Goal: Task Accomplishment & Management: Use online tool/utility

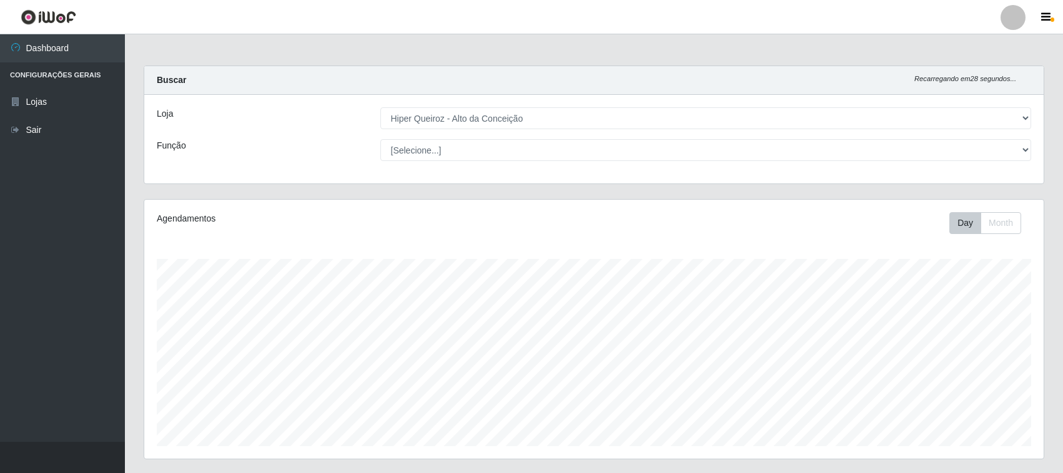
select select "515"
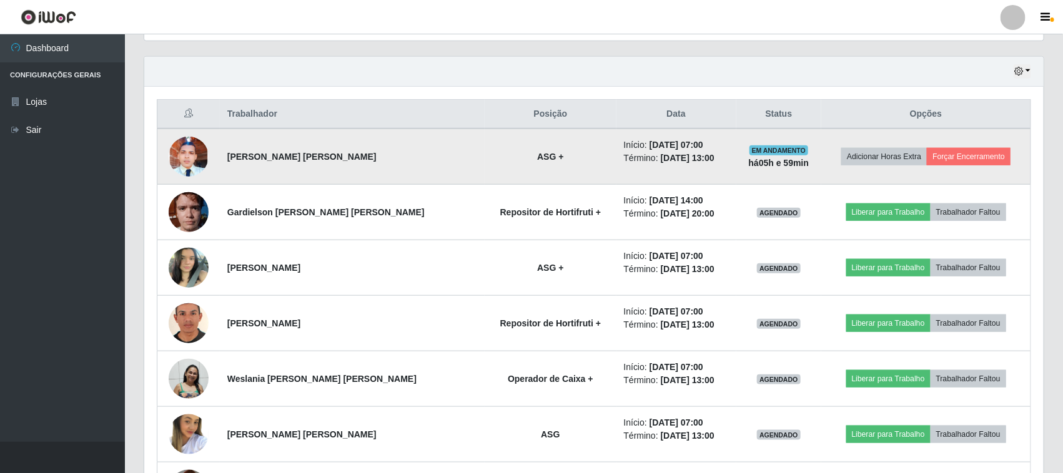
scroll to position [390, 0]
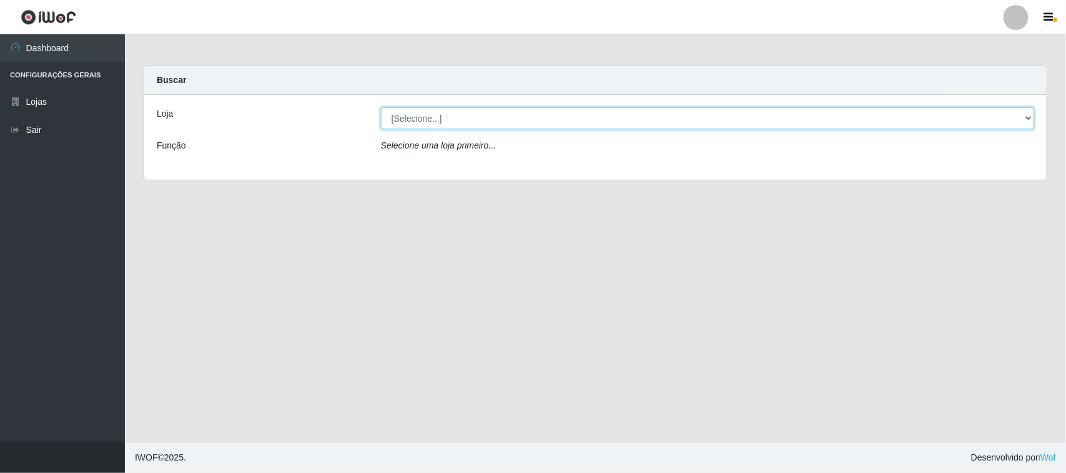
click at [601, 116] on select "[Selecione...] Hiper Queiroz - [GEOGRAPHIC_DATA]" at bounding box center [707, 118] width 653 height 22
select select "515"
click at [381, 107] on select "[Selecione...] Hiper Queiroz - [GEOGRAPHIC_DATA]" at bounding box center [707, 118] width 653 height 22
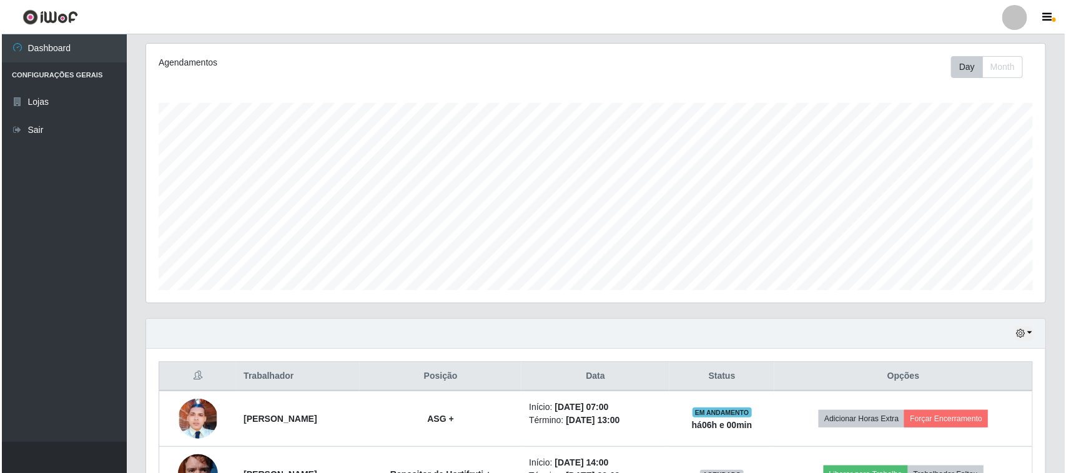
scroll to position [245, 0]
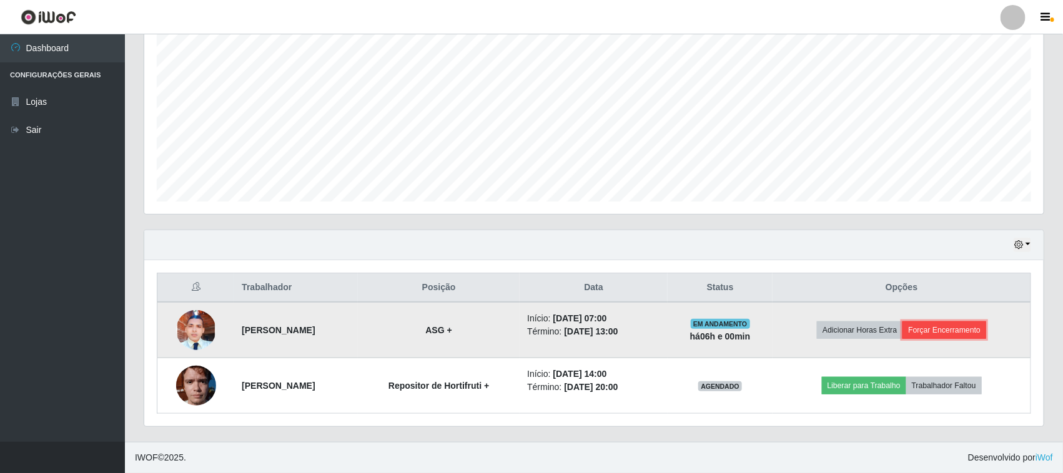
click at [966, 329] on button "Forçar Encerramento" at bounding box center [944, 330] width 84 height 17
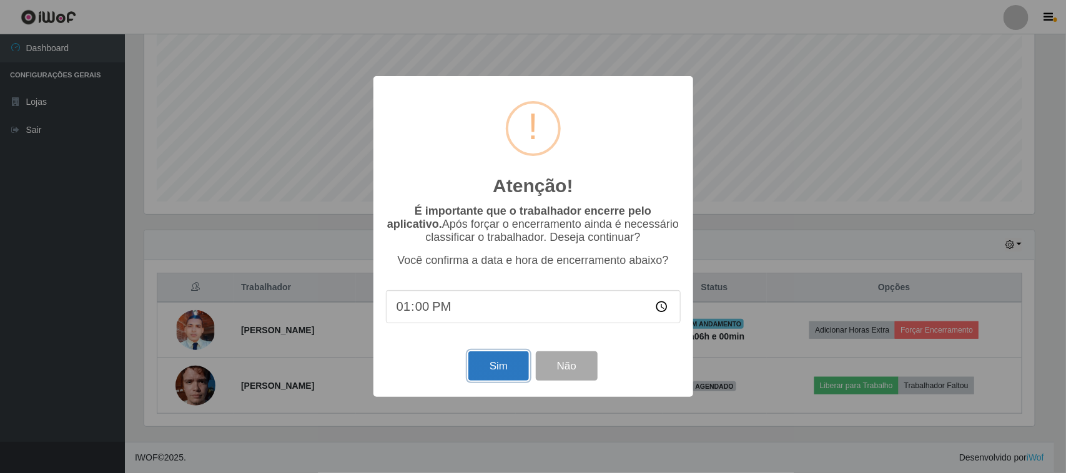
click at [498, 367] on button "Sim" at bounding box center [498, 366] width 61 height 29
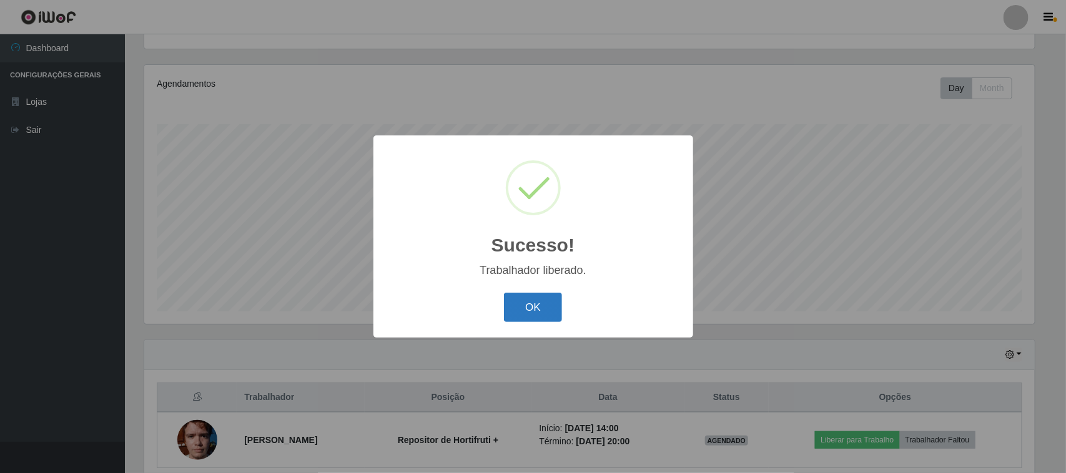
click at [538, 315] on button "OK" at bounding box center [533, 307] width 58 height 29
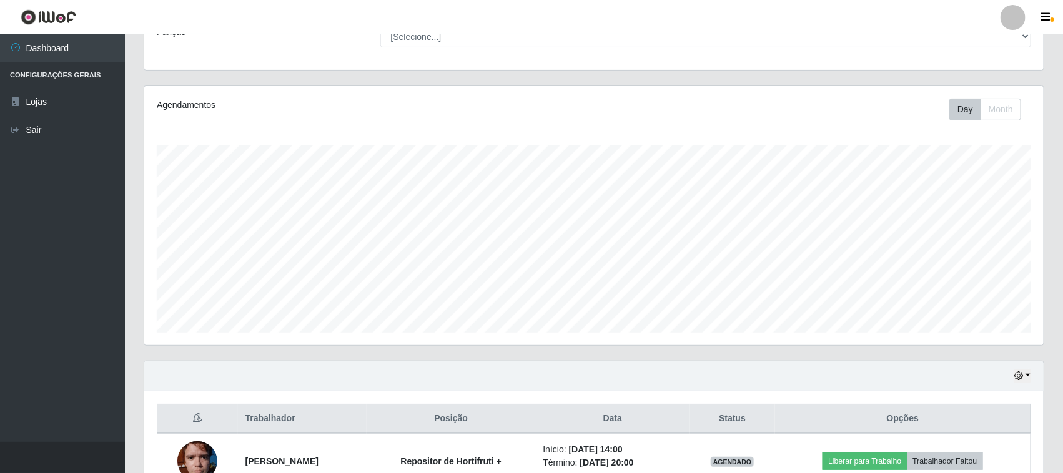
scroll to position [190, 0]
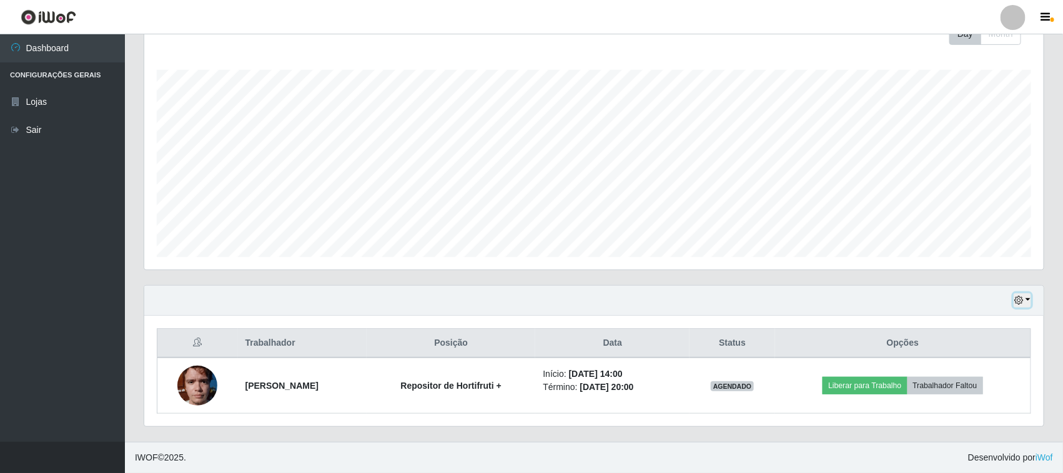
click at [1027, 300] on button "button" at bounding box center [1022, 301] width 17 height 14
click at [962, 229] on button "3 dias" at bounding box center [980, 227] width 99 height 26
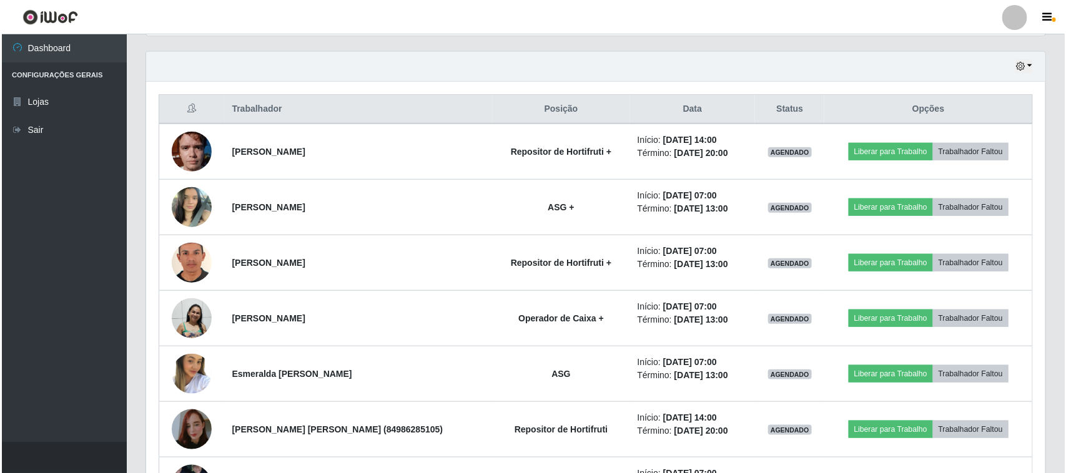
scroll to position [425, 0]
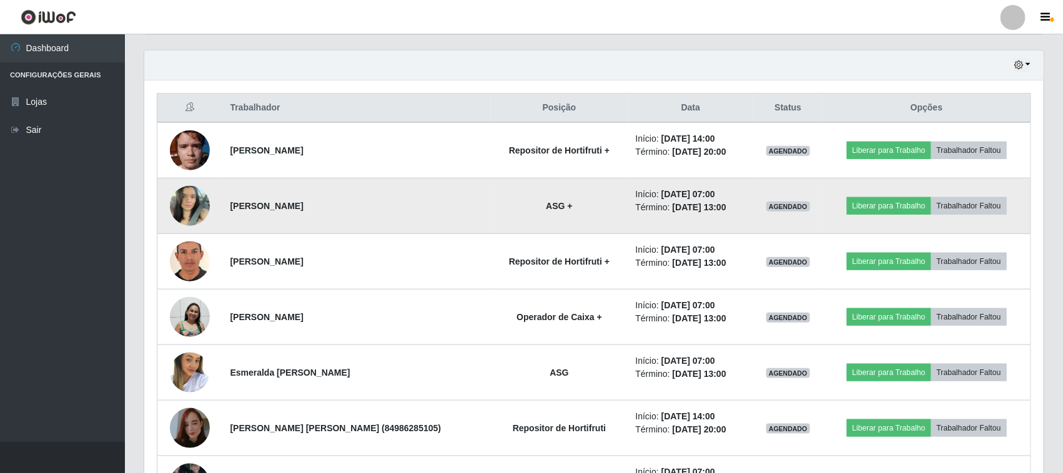
click at [179, 201] on img at bounding box center [190, 205] width 40 height 53
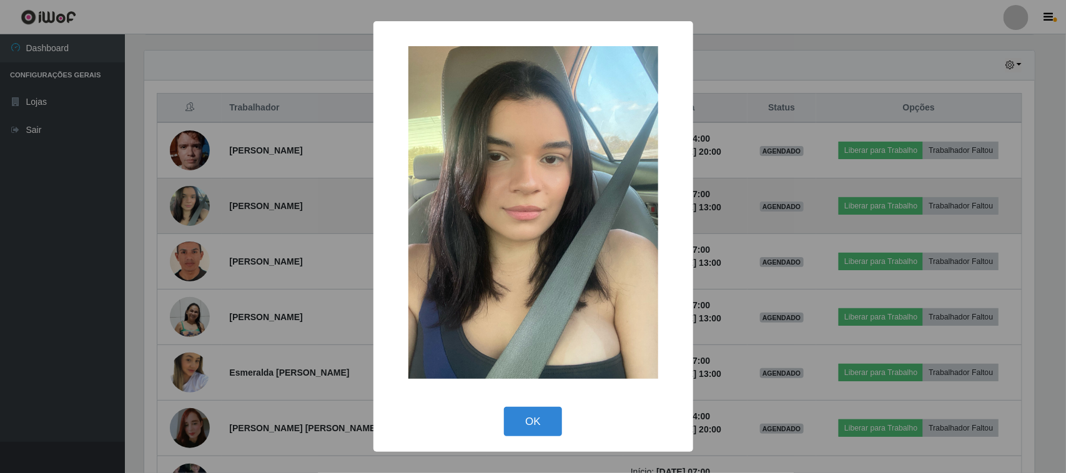
click at [179, 201] on div "× OK Cancel" at bounding box center [533, 236] width 1066 height 473
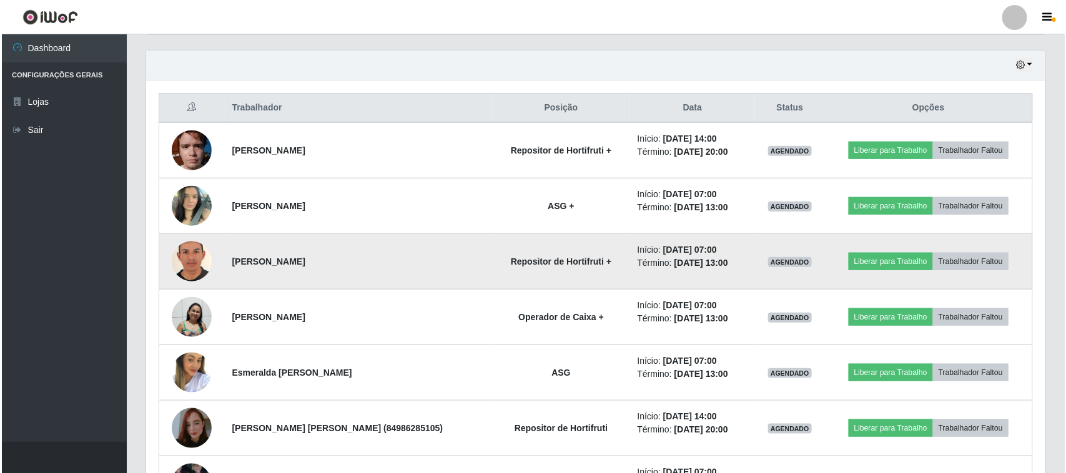
scroll to position [260, 899]
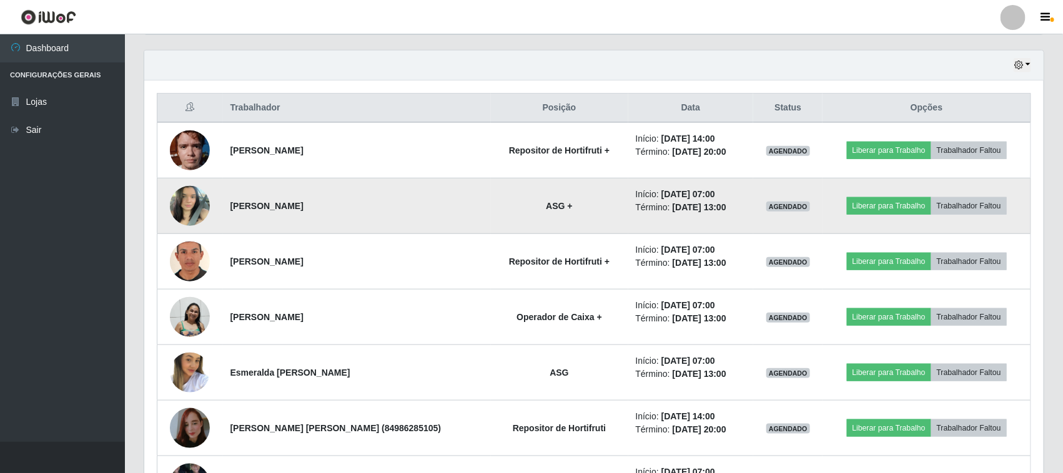
click at [185, 210] on img at bounding box center [190, 205] width 40 height 53
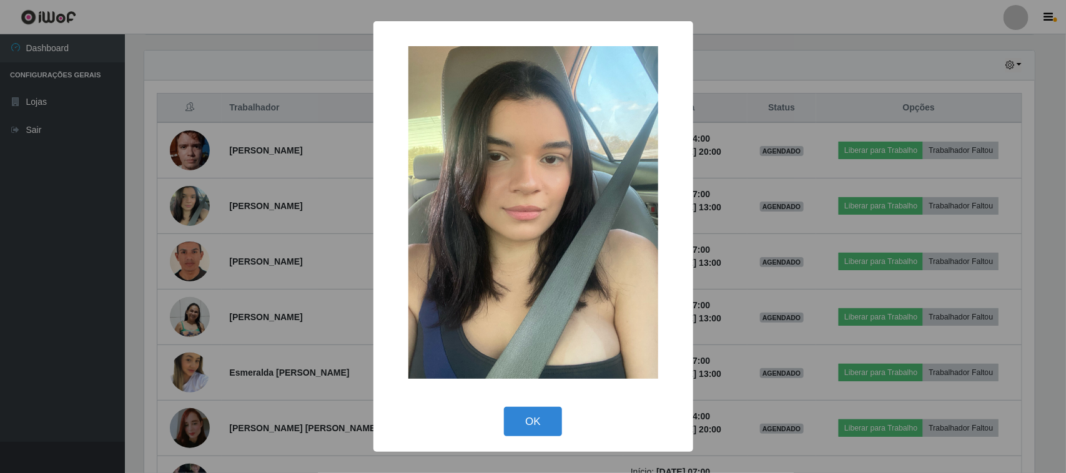
click at [187, 209] on div "× OK Cancel" at bounding box center [533, 236] width 1066 height 473
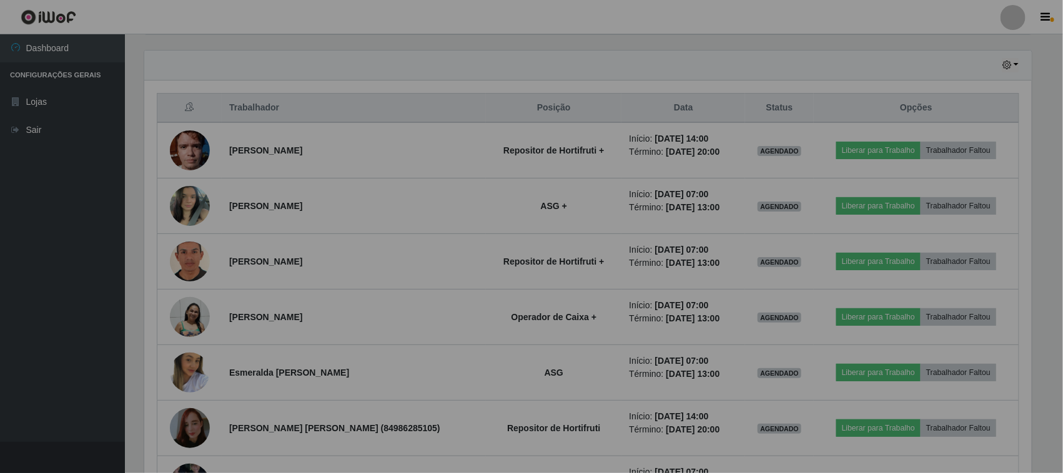
scroll to position [260, 899]
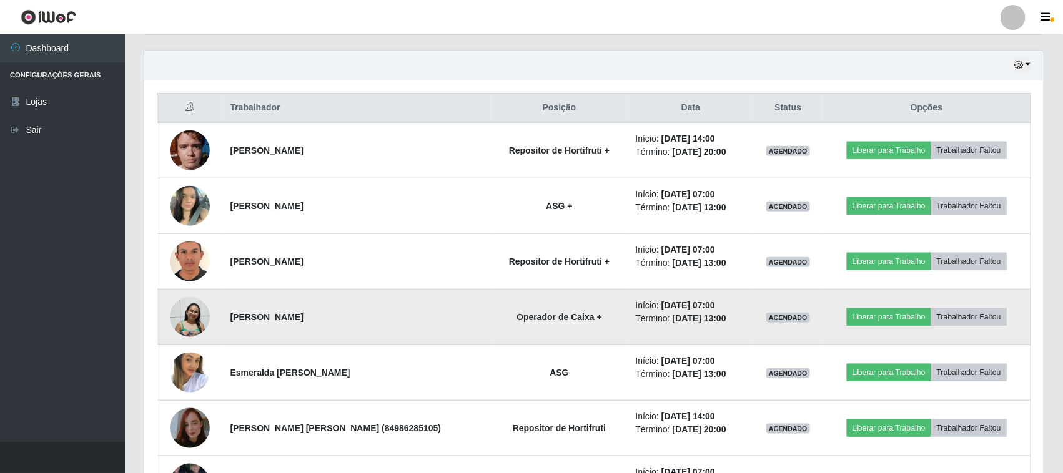
click at [201, 319] on img at bounding box center [190, 317] width 40 height 41
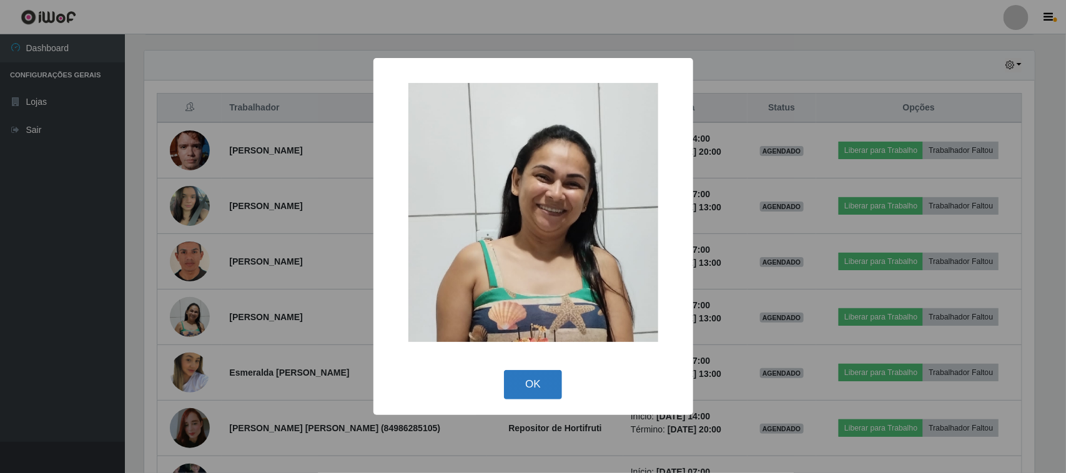
click at [538, 377] on button "OK" at bounding box center [533, 384] width 58 height 29
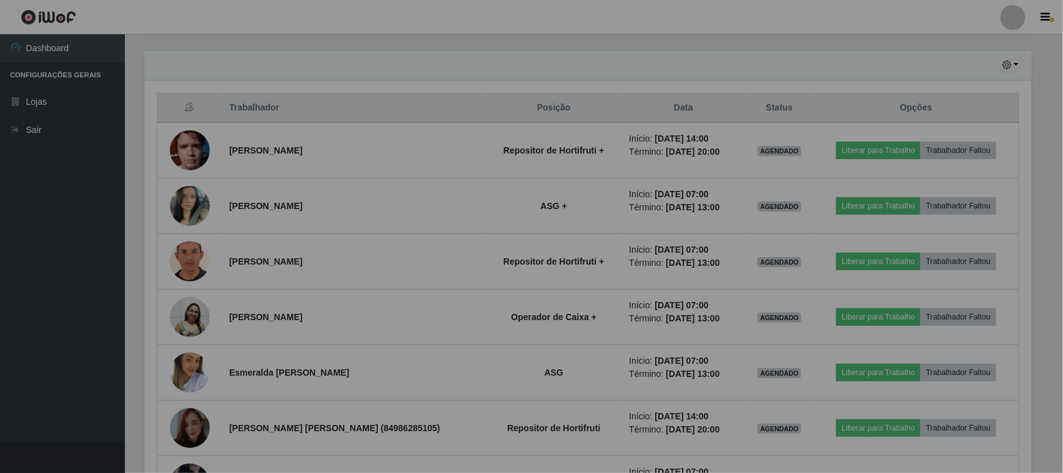
scroll to position [260, 899]
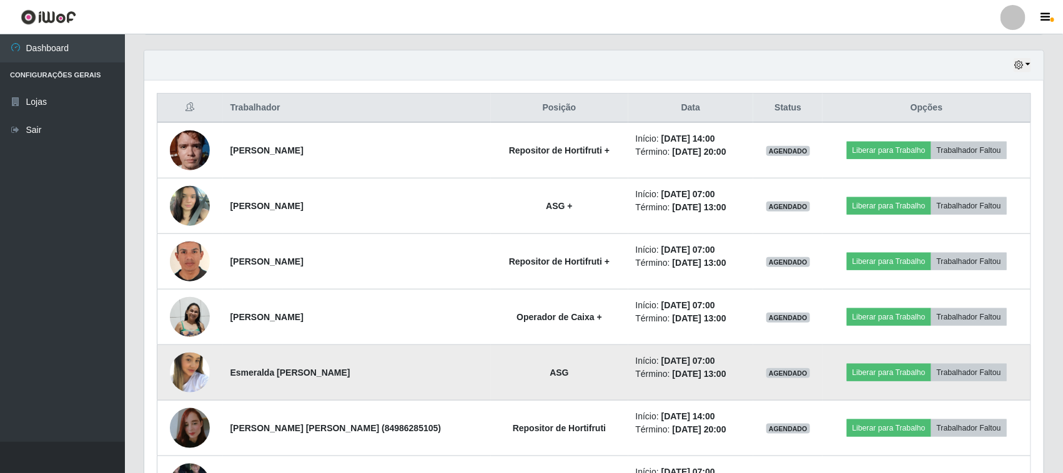
click at [203, 370] on img at bounding box center [190, 373] width 40 height 62
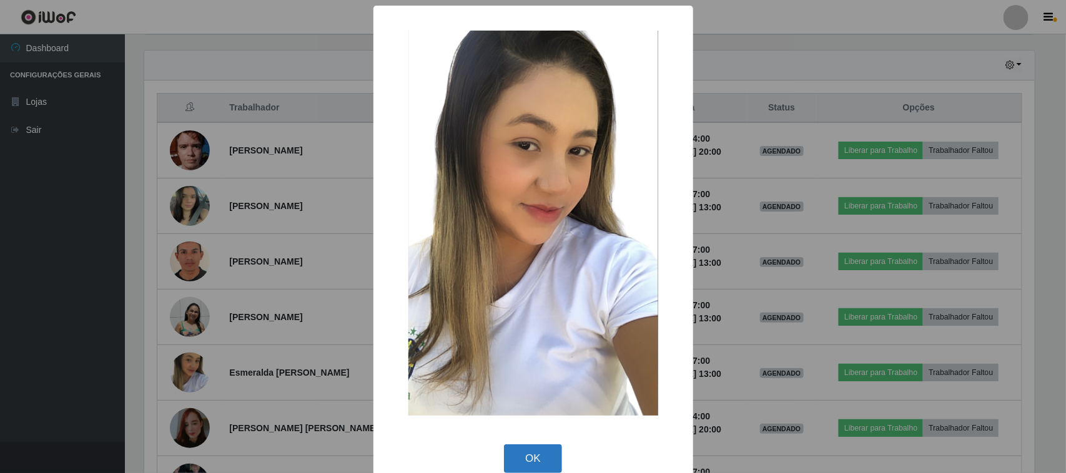
click at [531, 456] on button "OK" at bounding box center [533, 459] width 58 height 29
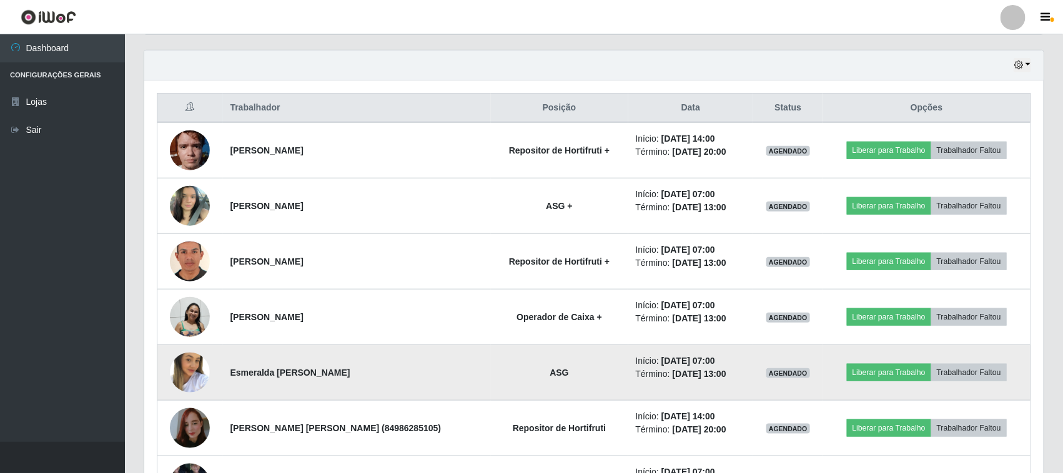
scroll to position [503, 0]
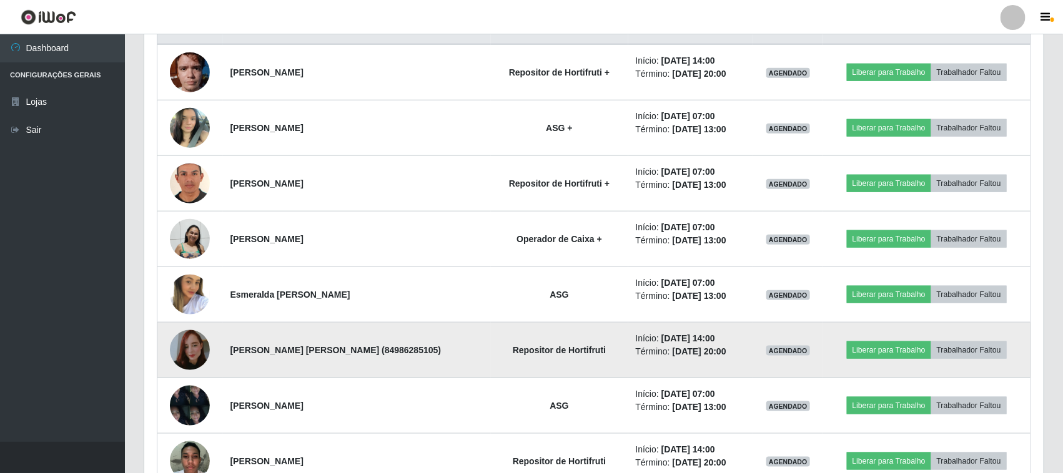
click at [184, 350] on img at bounding box center [190, 350] width 40 height 71
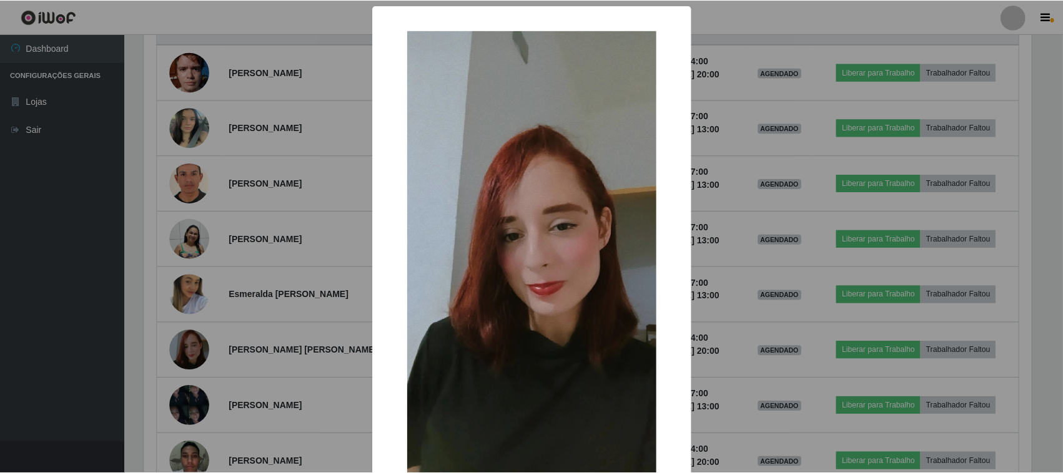
scroll to position [78, 0]
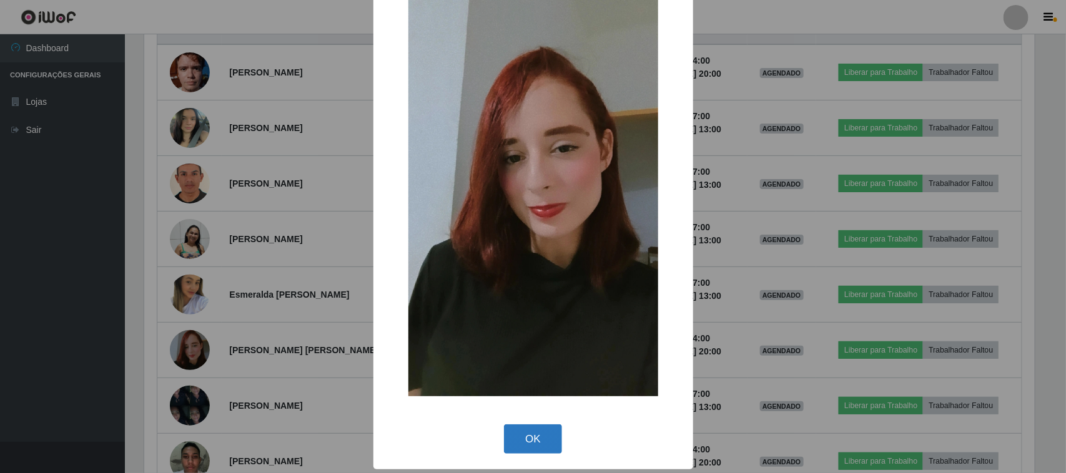
click at [520, 429] on button "OK" at bounding box center [533, 439] width 58 height 29
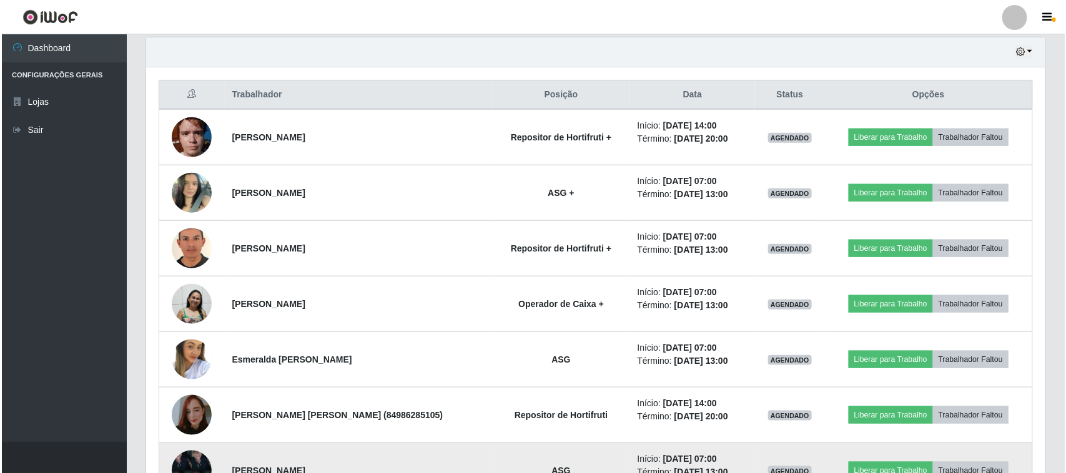
scroll to position [425, 0]
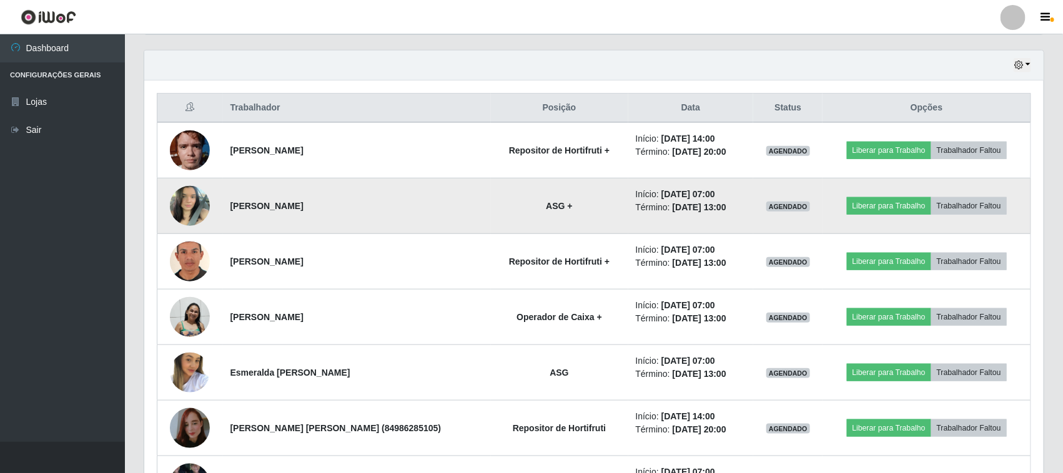
click at [194, 201] on img at bounding box center [190, 205] width 40 height 53
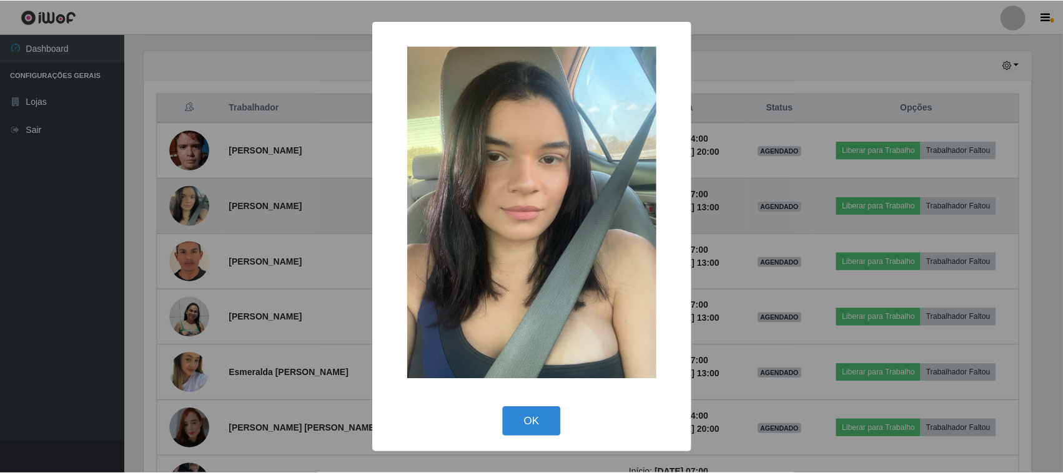
scroll to position [260, 891]
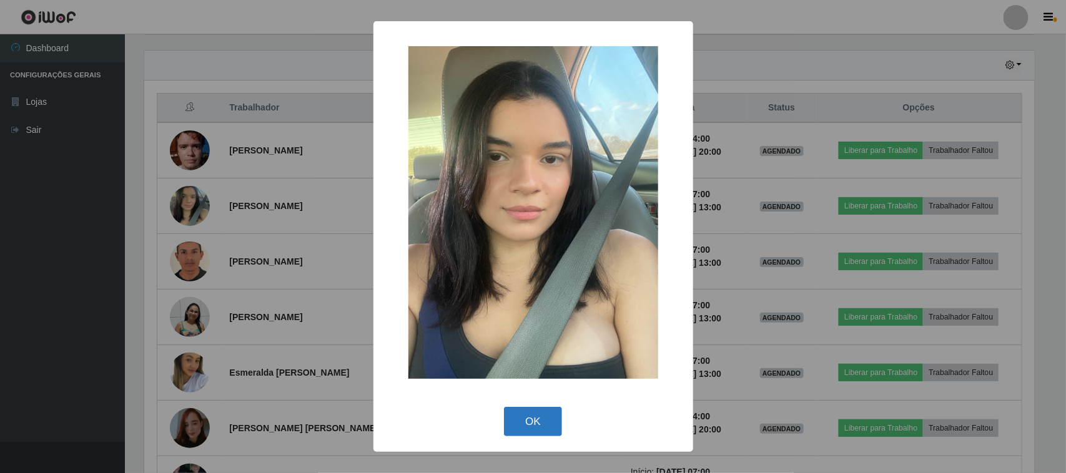
click at [522, 420] on button "OK" at bounding box center [533, 421] width 58 height 29
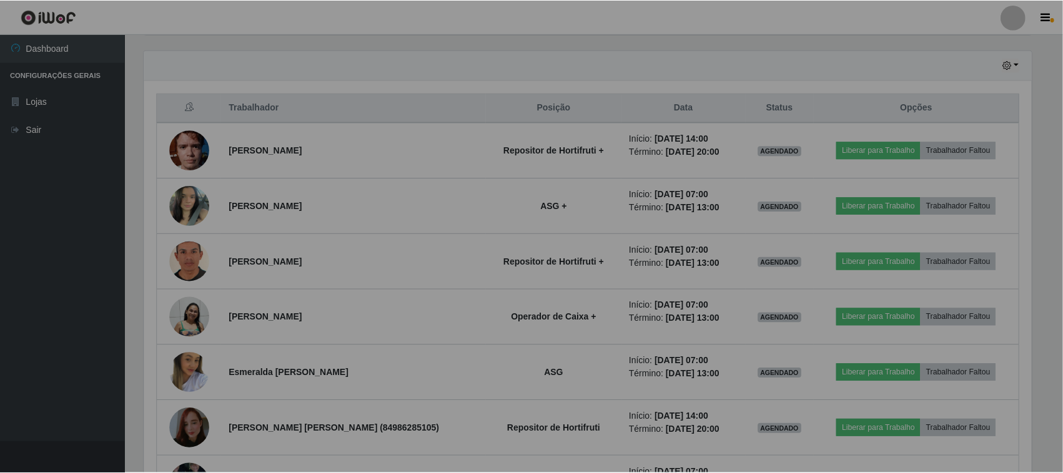
scroll to position [260, 899]
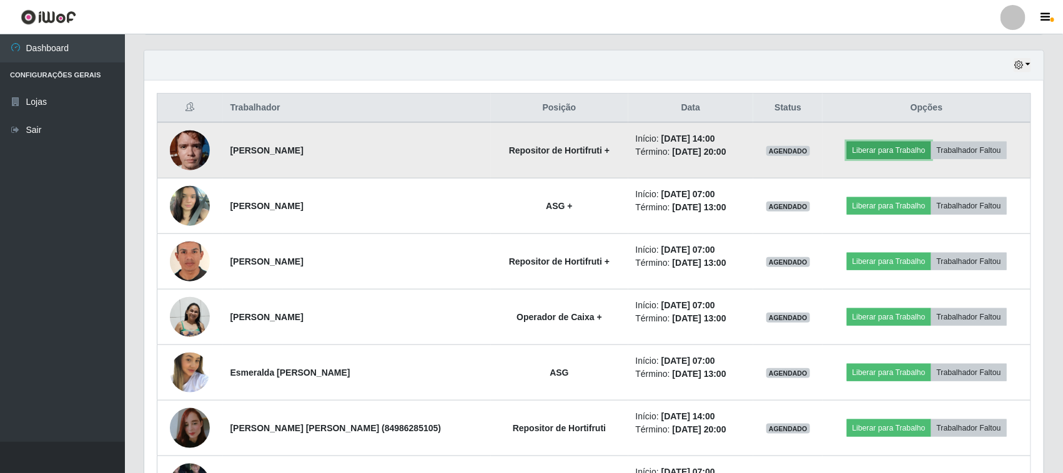
click at [866, 151] on button "Liberar para Trabalho" at bounding box center [889, 150] width 84 height 17
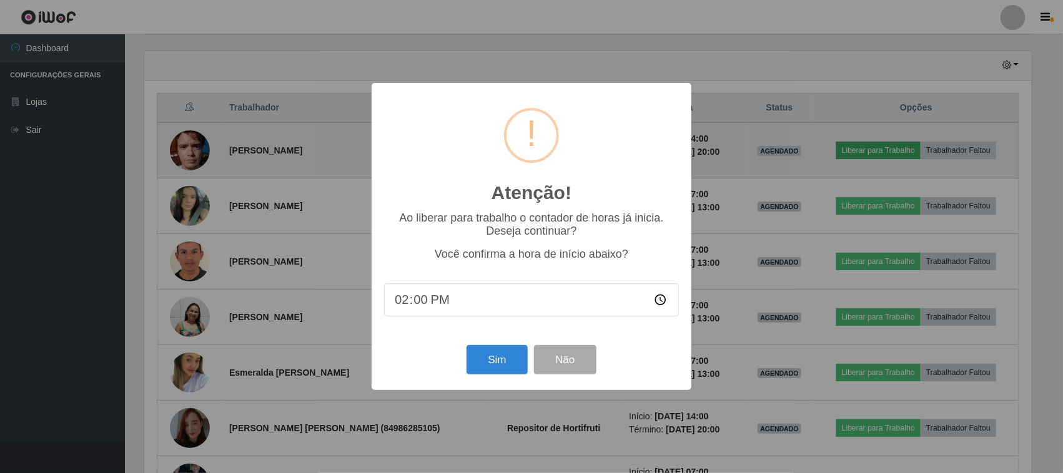
scroll to position [260, 891]
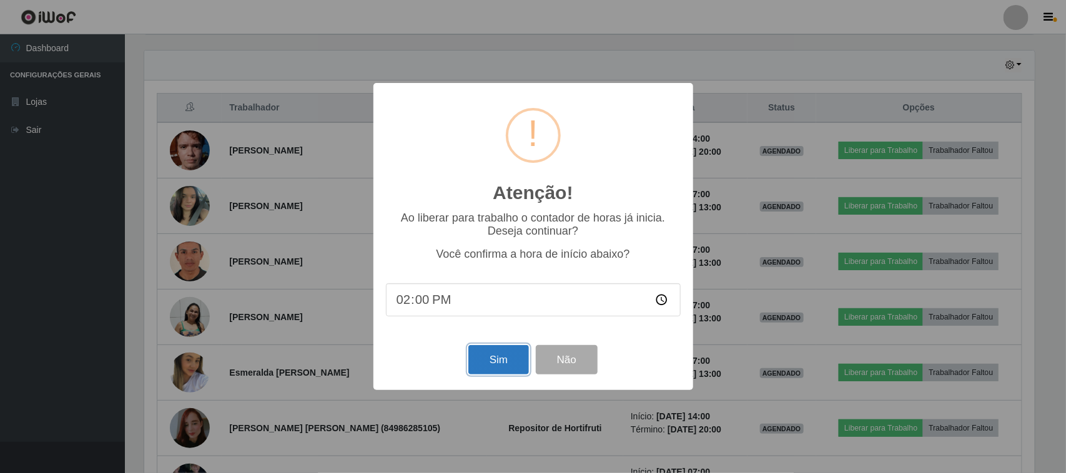
click at [498, 366] on button "Sim" at bounding box center [498, 359] width 61 height 29
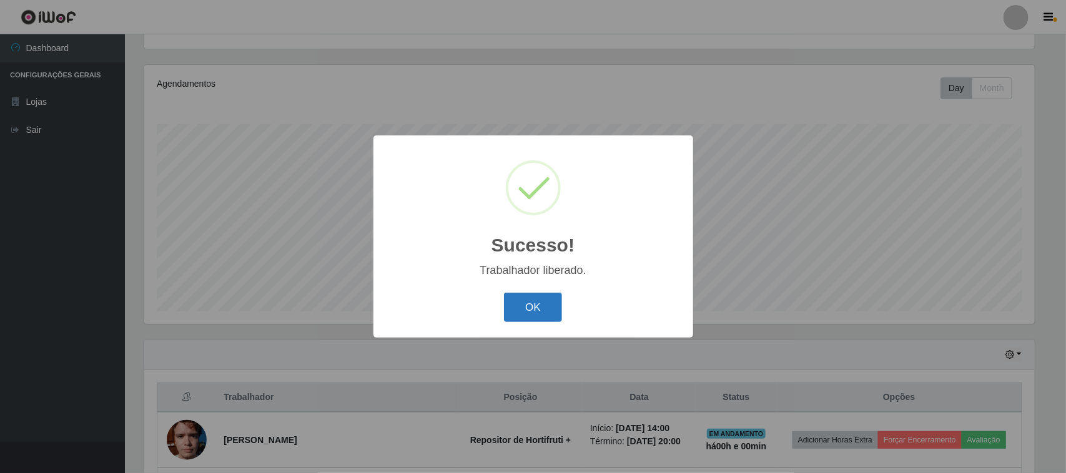
click at [532, 304] on button "OK" at bounding box center [533, 307] width 58 height 29
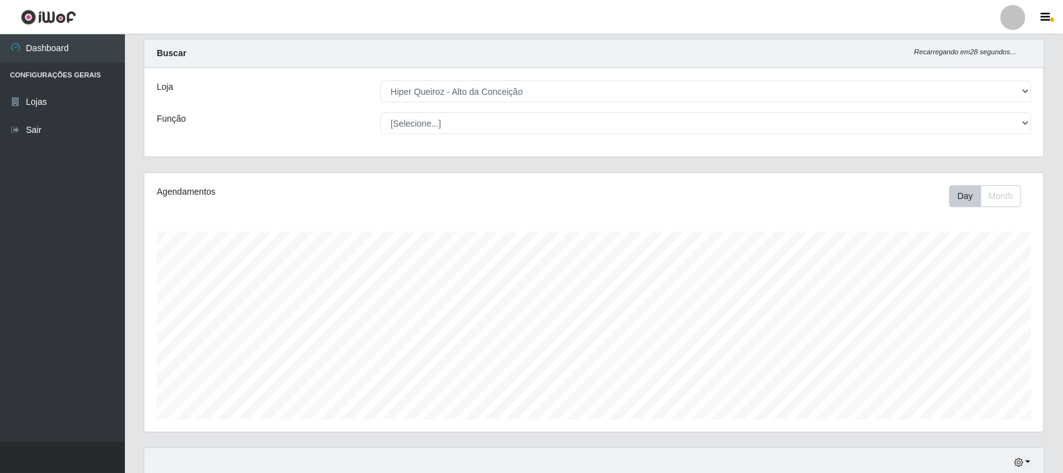
scroll to position [0, 0]
